Goal: Task Accomplishment & Management: Complete application form

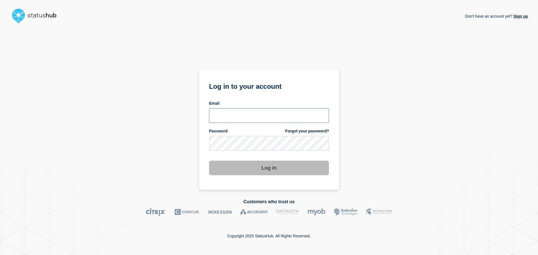
type input "lauren.wainwright@lexisnexisrisk.com"
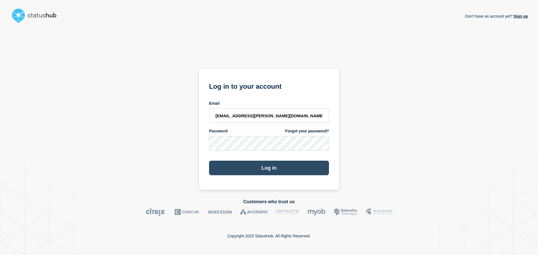
click at [262, 169] on button "Log in" at bounding box center [269, 168] width 120 height 15
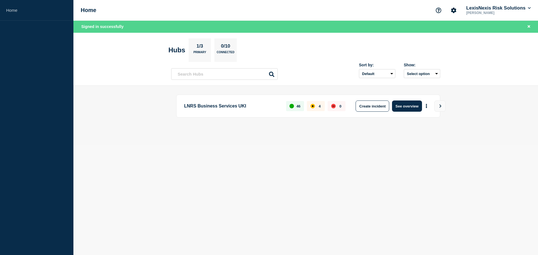
click at [319, 49] on section "Hubs 1/3 Primary 0/10 Connected" at bounding box center [306, 50] width 275 height 24
click at [375, 109] on button "Create incident" at bounding box center [373, 106] width 34 height 11
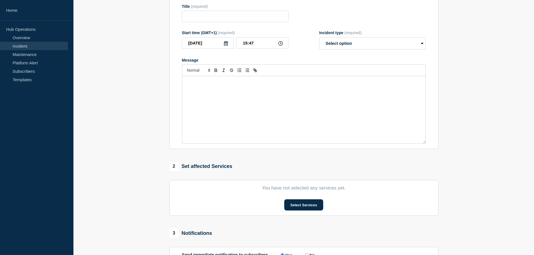
scroll to position [137, 0]
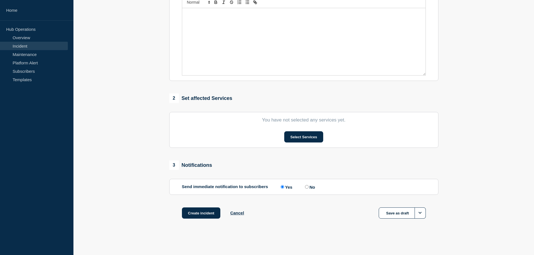
click at [309, 188] on input "No" at bounding box center [307, 187] width 4 height 4
radio input "true"
radio input "false"
click at [317, 215] on div "Create incident Cancel Save as draft" at bounding box center [303, 220] width 269 height 25
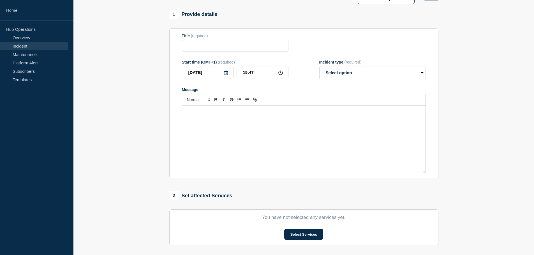
scroll to position [25, 0]
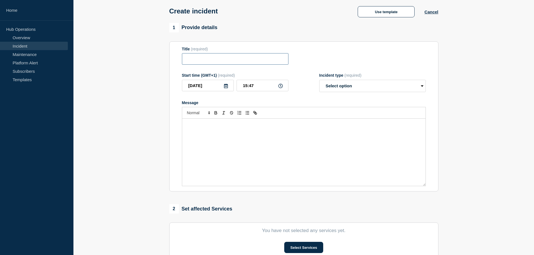
click at [243, 58] on input "Title" at bounding box center [235, 58] width 107 height 11
type input "CloudWAN"
click at [224, 86] on icon at bounding box center [226, 86] width 4 height 4
click at [271, 132] on div "Message" at bounding box center [303, 152] width 243 height 67
click at [27, 54] on link "Maintenance" at bounding box center [34, 54] width 68 height 8
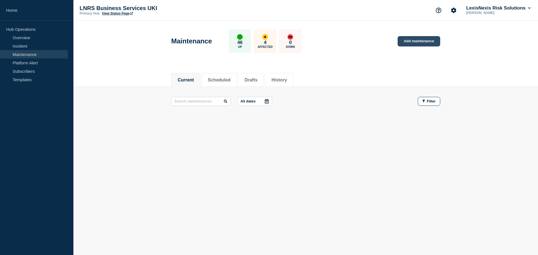
click at [417, 40] on link "Add maintenance" at bounding box center [419, 41] width 43 height 10
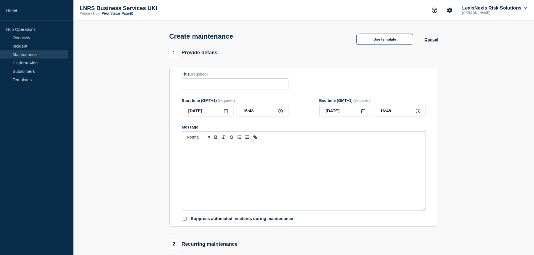
click at [222, 154] on div "Message" at bounding box center [303, 176] width 243 height 67
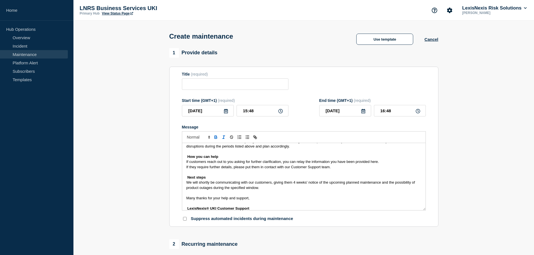
click at [185, 221] on input "Suppress automated incidents during maintenance" at bounding box center [185, 219] width 4 height 4
checkbox input "true"
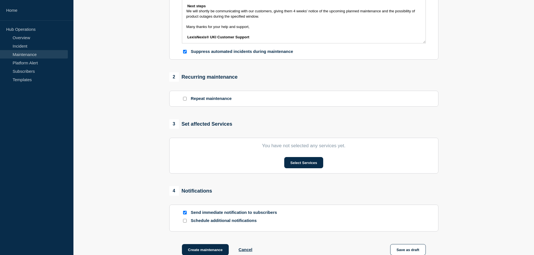
scroll to position [224, 0]
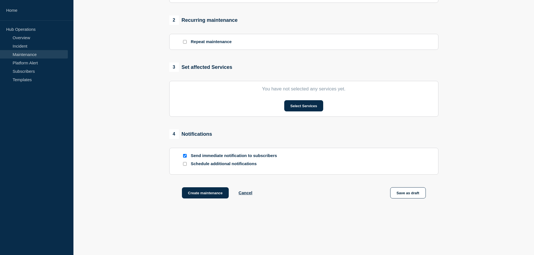
click at [184, 157] on input "Send immediate notification to subscribers" at bounding box center [185, 156] width 4 height 4
checkbox input "false"
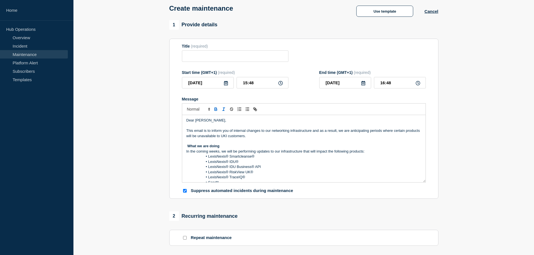
scroll to position [0, 0]
drag, startPoint x: 214, startPoint y: 120, endPoint x: 174, endPoint y: 119, distance: 40.1
click at [174, 119] on section "Title (required) Start time (GMT+1) (required) [DATE] 15:48 End time (GMT+1) (r…" at bounding box center [303, 119] width 269 height 161
click at [187, 129] on p "Message" at bounding box center [303, 126] width 235 height 5
click at [188, 134] on p "This email is to inform you of internal changes to our networking infrastructur…" at bounding box center [303, 134] width 235 height 10
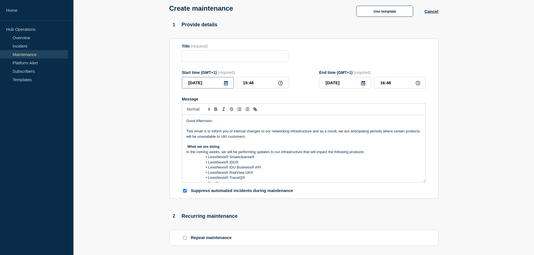
drag, startPoint x: 230, startPoint y: 83, endPoint x: 224, endPoint y: 84, distance: 5.7
click at [227, 84] on div "[DATE]" at bounding box center [208, 82] width 52 height 11
click at [224, 84] on icon at bounding box center [226, 83] width 4 height 4
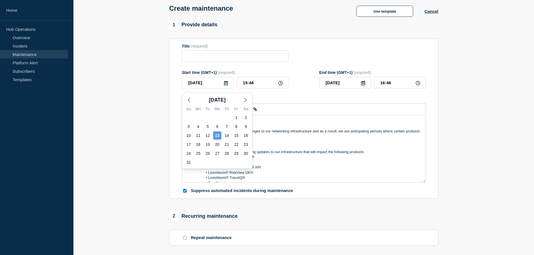
click at [216, 137] on div "13" at bounding box center [217, 136] width 8 height 8
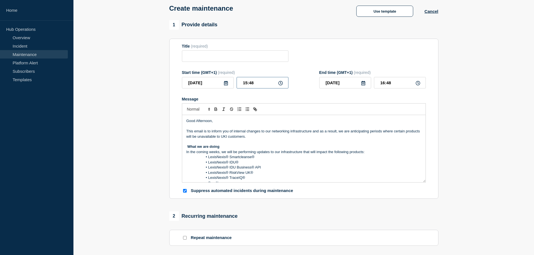
click at [255, 84] on input "15:48" at bounding box center [263, 82] width 52 height 11
click at [244, 84] on input "15:48" at bounding box center [263, 82] width 52 height 11
type input "23:48"
type input "[DATE]"
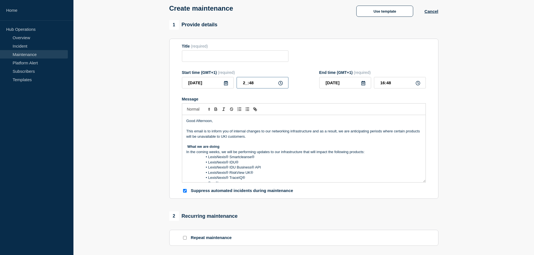
type input "00:48"
type input "23:08"
type input "00:08"
type input "23:00"
type input "00:00"
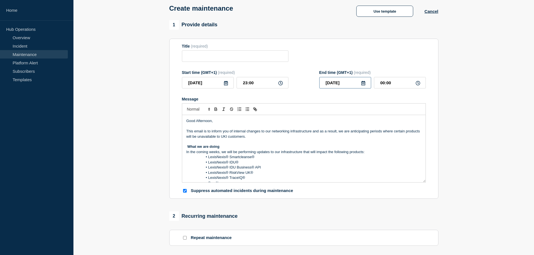
click at [338, 86] on input "[DATE]" at bounding box center [345, 82] width 52 height 11
click at [189, 61] on input "Title" at bounding box center [235, 55] width 107 height 11
click at [199, 66] on form "Title (required) Start time (GMT+1) (required) [DATE] 23:00 End time (GMT+1) (r…" at bounding box center [304, 119] width 244 height 150
click at [199, 57] on input "Title" at bounding box center [235, 55] width 107 height 11
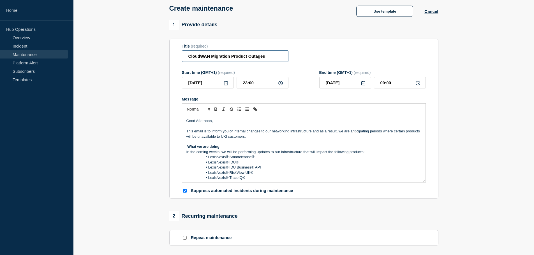
type input "CloudWAN Migration Product Outages"
click at [134, 129] on section "1 Provide details Title (required) CloudWAN Migration Product Outages Start tim…" at bounding box center [303, 214] width 461 height 389
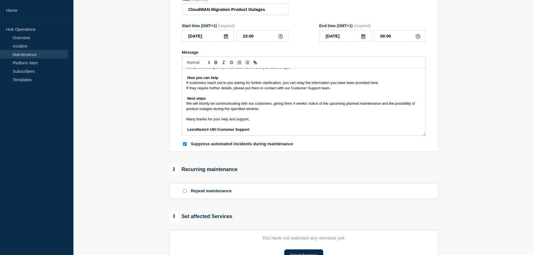
scroll to position [84, 0]
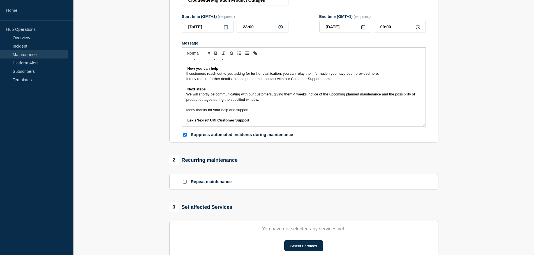
click at [187, 123] on span "Message" at bounding box center [186, 120] width 1 height 4
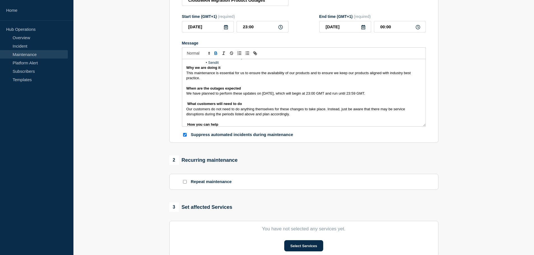
scroll to position [93, 0]
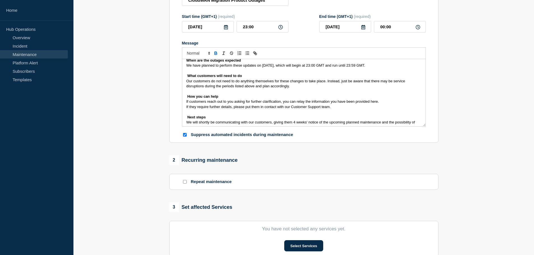
drag, startPoint x: 190, startPoint y: 103, endPoint x: 336, endPoint y: 108, distance: 146.2
click at [336, 108] on div "Good Afternoon, This email is to inform you of internal changes to our networki…" at bounding box center [303, 92] width 243 height 67
click at [336, 108] on p "If they require further details, please put them in contact with our Customer S…" at bounding box center [303, 107] width 235 height 5
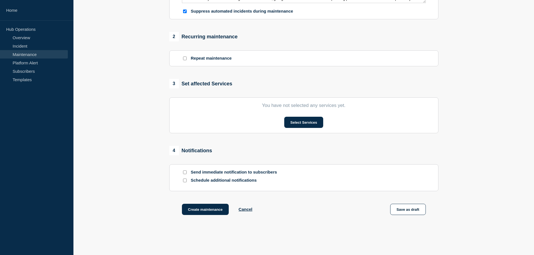
scroll to position [224, 0]
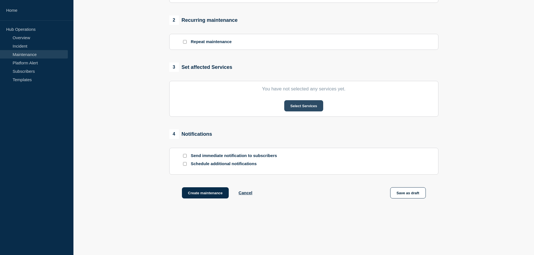
click at [311, 109] on button "Select Services" at bounding box center [303, 105] width 39 height 11
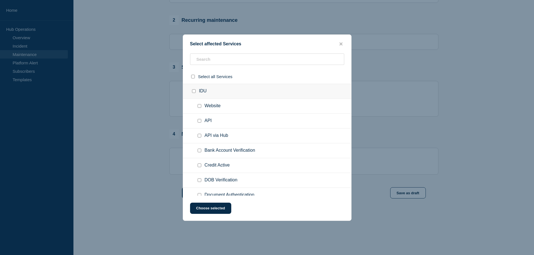
click at [193, 93] on input "IDU checkbox" at bounding box center [194, 91] width 4 height 4
checkbox input "true"
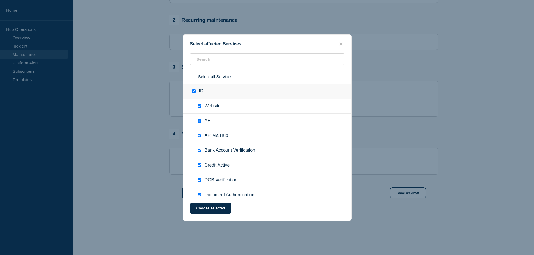
checkbox input "true"
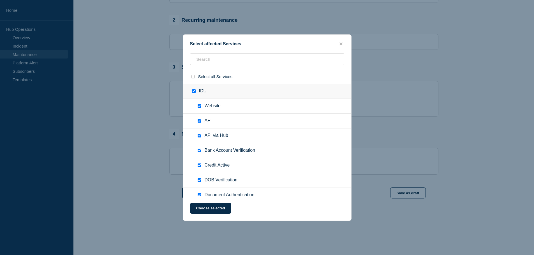
checkbox input "true"
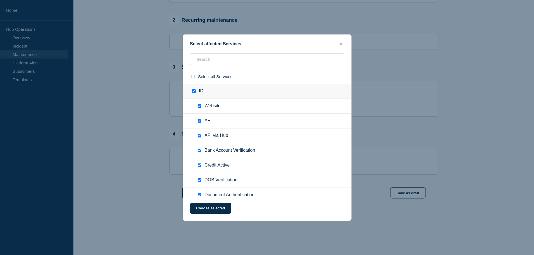
checkbox input "true"
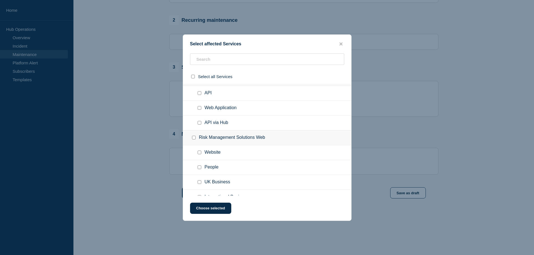
scroll to position [252, 0]
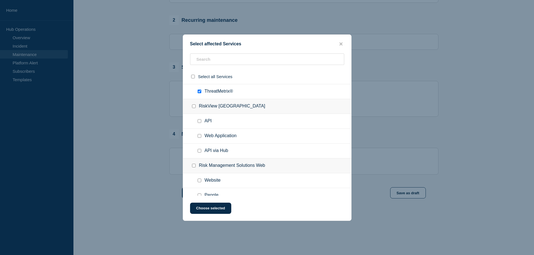
click at [193, 105] on input "RiskView UK checkbox" at bounding box center [194, 107] width 4 height 4
checkbox input "true"
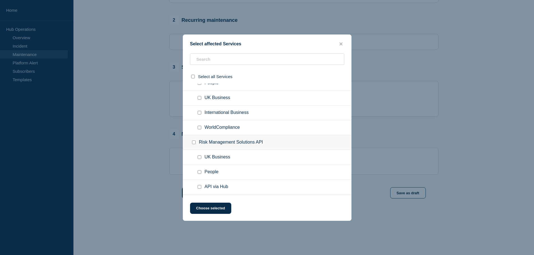
scroll to position [365, 0]
click at [193, 144] on input "Risk Management Solutions API checkbox" at bounding box center [194, 143] width 4 height 4
checkbox input "true"
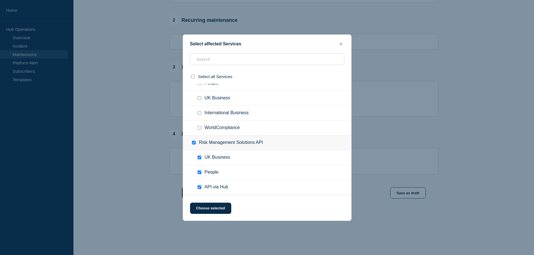
checkbox input "true"
click at [193, 144] on input "Risk Management Solutions API checkbox" at bounding box center [194, 143] width 4 height 4
checkbox input "false"
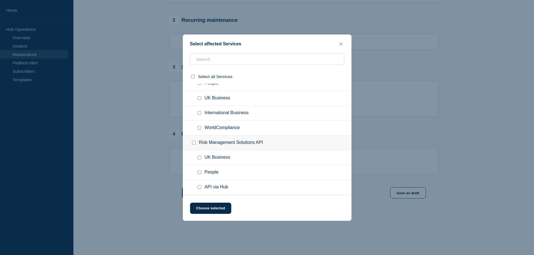
checkbox input "false"
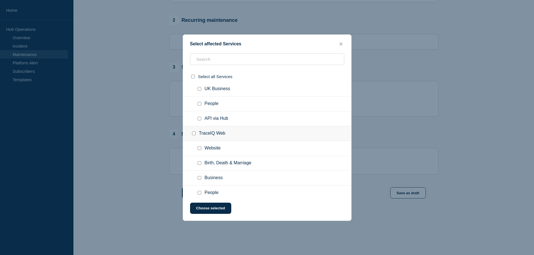
scroll to position [449, 0]
click at [192, 120] on input "TraceIQ Web checkbox" at bounding box center [194, 118] width 4 height 4
checkbox input "true"
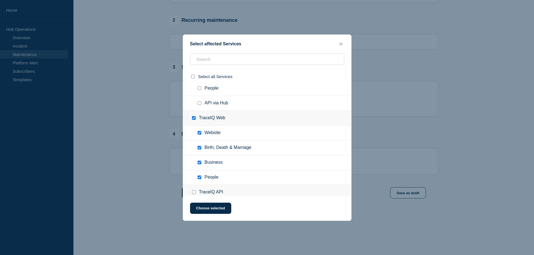
checkbox input "true"
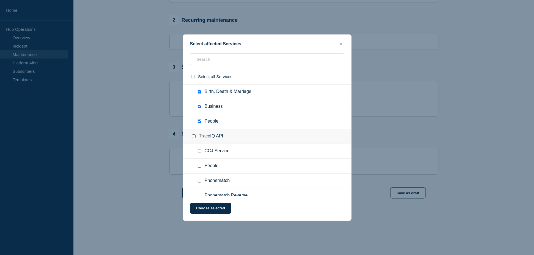
click at [193, 136] on input "TraceIQ API checkbox" at bounding box center [194, 137] width 4 height 4
checkbox input "true"
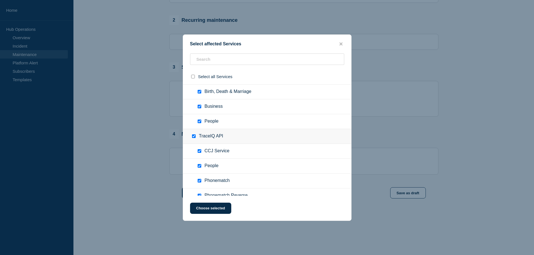
checkbox input "true"
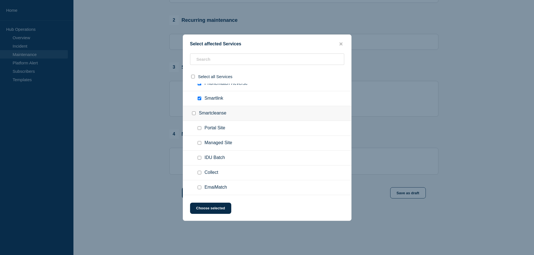
scroll to position [645, 0]
click at [193, 87] on input "Smartcleanse checkbox" at bounding box center [194, 86] width 4 height 4
checkbox input "true"
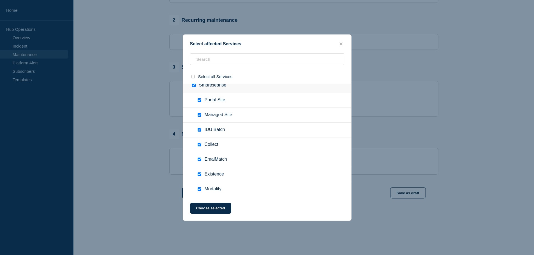
checkbox input "true"
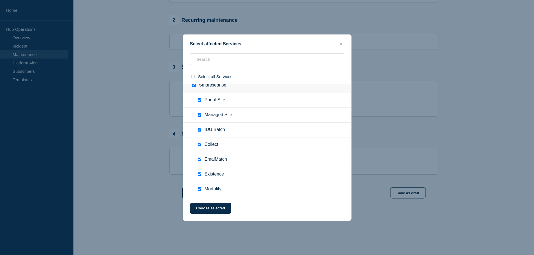
checkbox input "true"
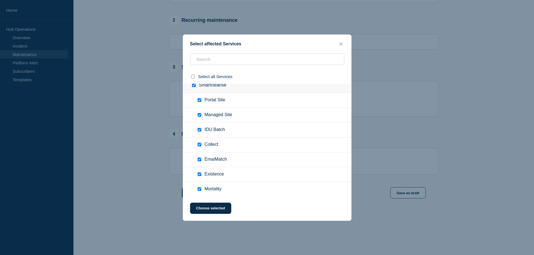
checkbox input "true"
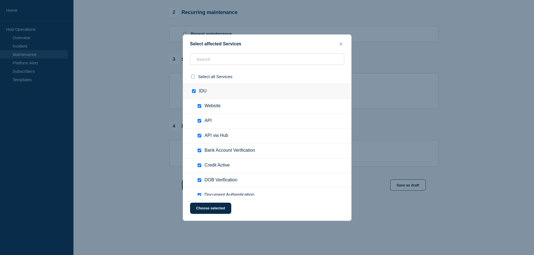
scroll to position [765, 0]
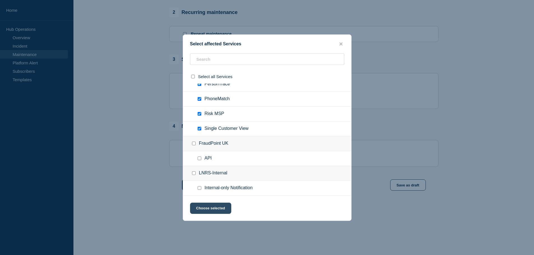
click at [204, 211] on button "Choose selected" at bounding box center [210, 208] width 41 height 11
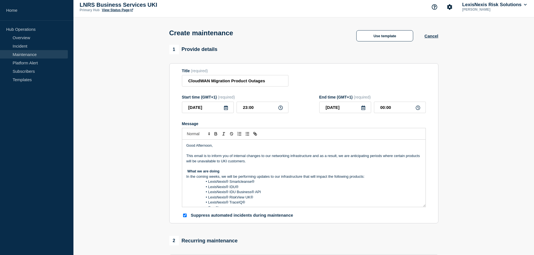
scroll to position [0, 0]
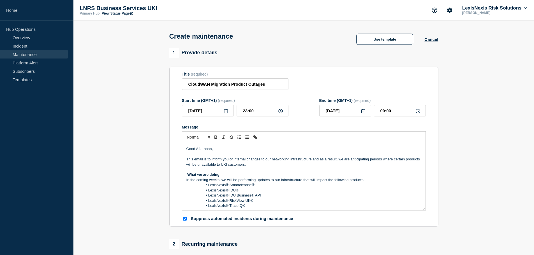
drag, startPoint x: 212, startPoint y: 164, endPoint x: 209, endPoint y: 165, distance: 3.7
click at [210, 165] on p "This email is to inform you of internal changes to our networking infrastructur…" at bounding box center [303, 162] width 235 height 10
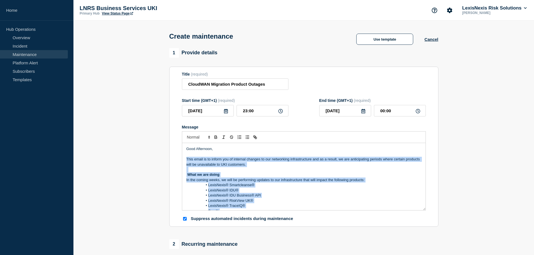
scroll to position [121, 0]
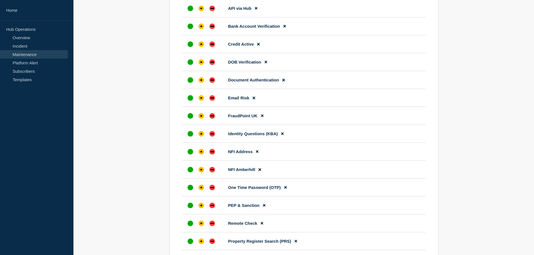
drag, startPoint x: 185, startPoint y: 161, endPoint x: 335, endPoint y: 269, distance: 185.3
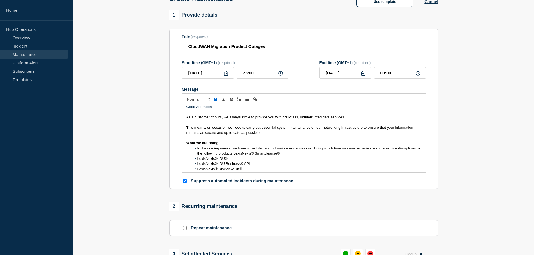
scroll to position [0, 0]
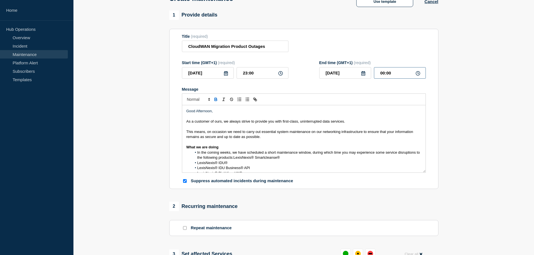
click at [383, 74] on input "00:00" at bounding box center [400, 72] width 52 height 11
click at [388, 74] on input "00:00" at bounding box center [400, 72] width 52 height 11
click at [387, 74] on input "00:30" at bounding box center [400, 72] width 52 height 11
drag, startPoint x: 381, startPoint y: 75, endPoint x: 386, endPoint y: 74, distance: 4.2
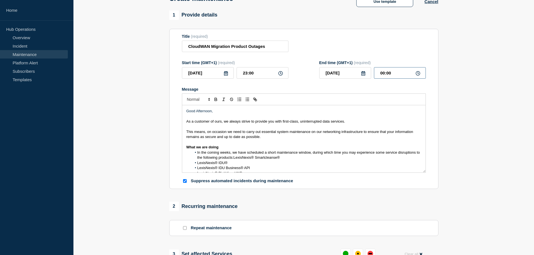
click at [386, 74] on input "00:00" at bounding box center [400, 72] width 52 height 11
type input "23:59"
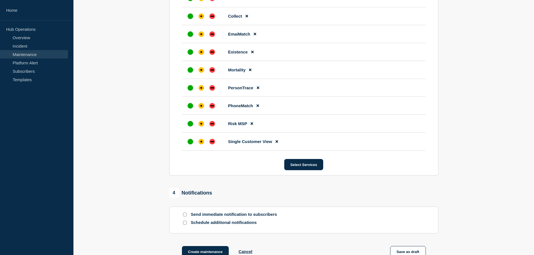
scroll to position [1059, 0]
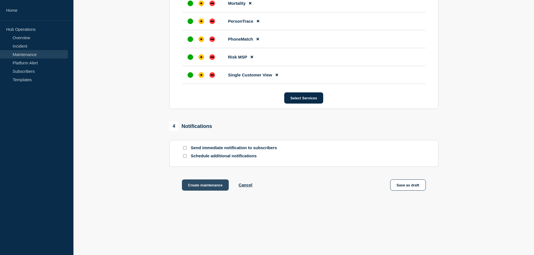
click at [211, 184] on button "Create maintenance" at bounding box center [205, 185] width 47 height 11
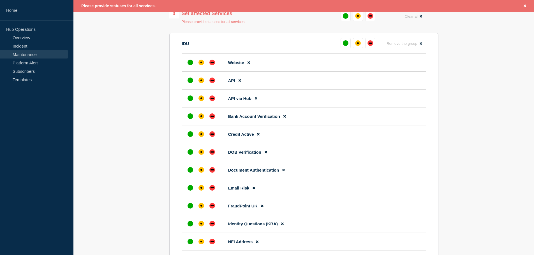
scroll to position [122, 0]
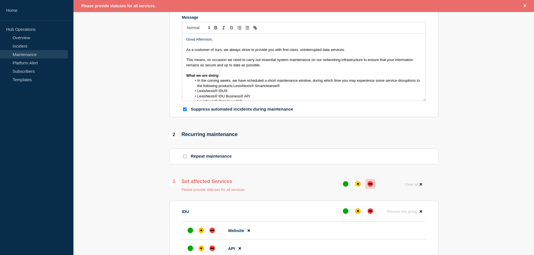
click at [372, 186] on div "down" at bounding box center [371, 184] width 6 height 6
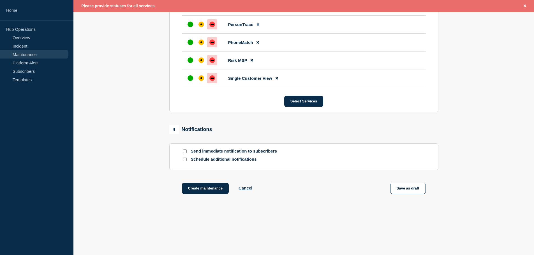
scroll to position [1072, 0]
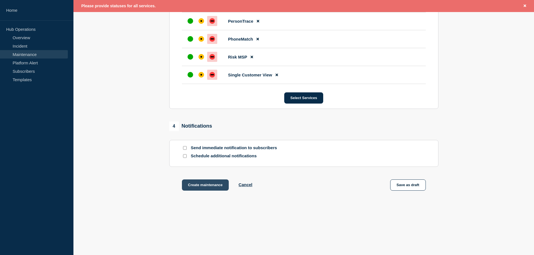
click at [218, 182] on button "Create maintenance" at bounding box center [205, 185] width 47 height 11
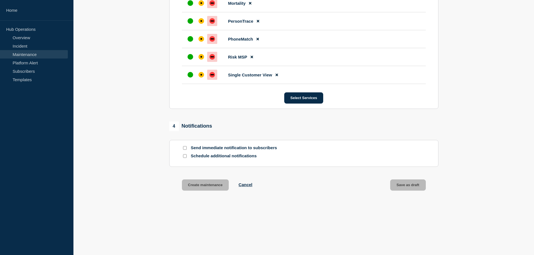
scroll to position [1059, 0]
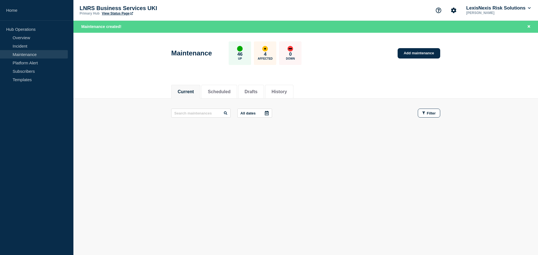
click at [36, 52] on link "Maintenance" at bounding box center [34, 54] width 68 height 8
